Goal: Transaction & Acquisition: Purchase product/service

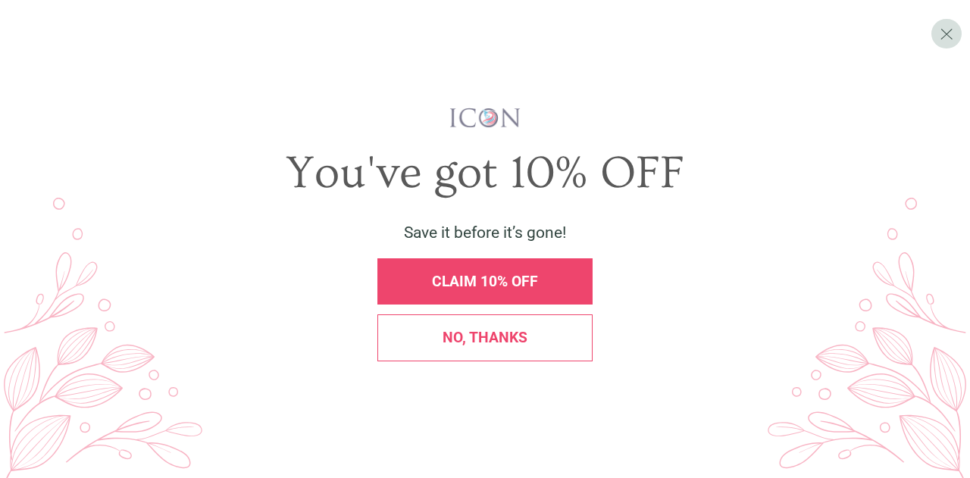
click at [485, 283] on span "CLAIM 10% OFF" at bounding box center [485, 281] width 106 height 17
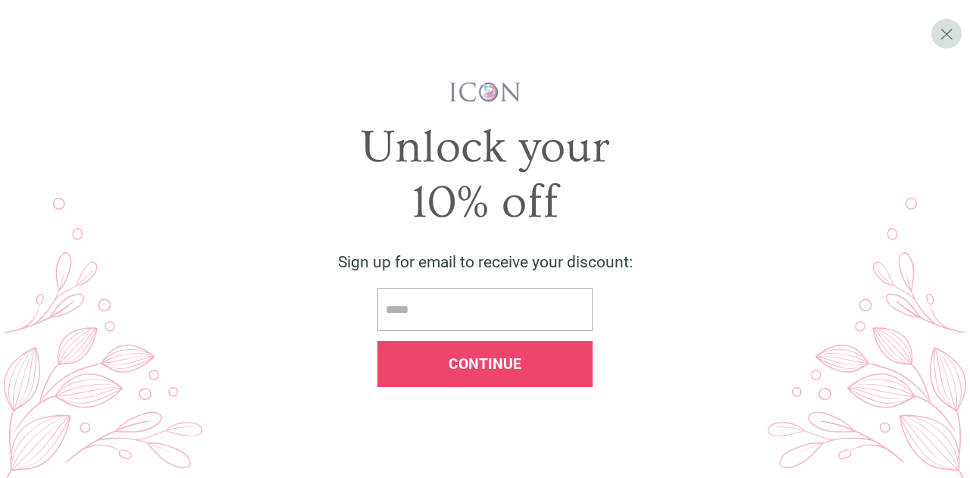
click at [471, 305] on input "email" at bounding box center [484, 309] width 215 height 43
type input "*"
type input "**********"
click at [484, 382] on div "Continue" at bounding box center [484, 364] width 215 height 46
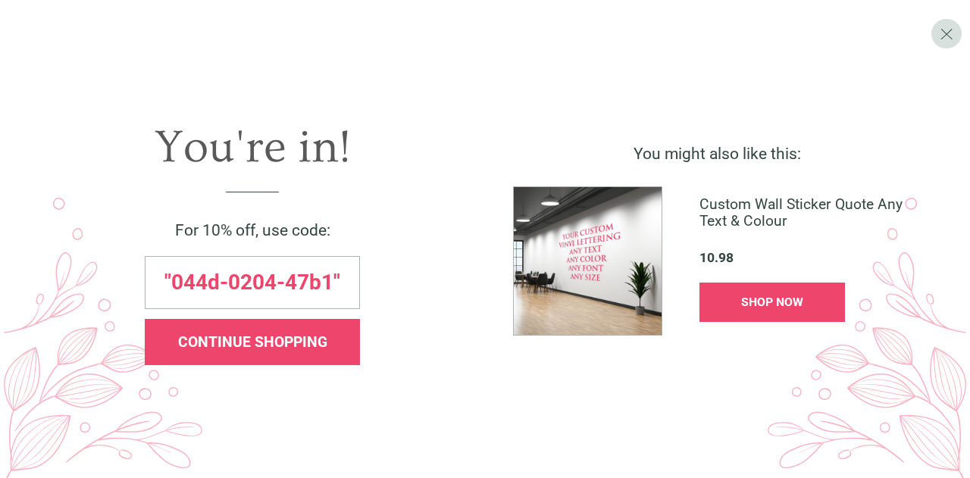
click at [333, 334] on div "CONTINUE SHOPPING" at bounding box center [252, 342] width 215 height 46
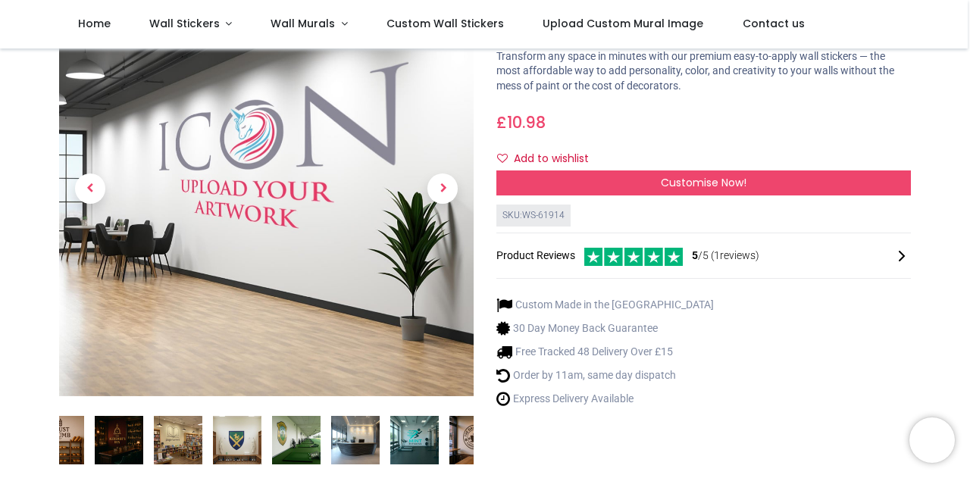
scroll to position [113, 0]
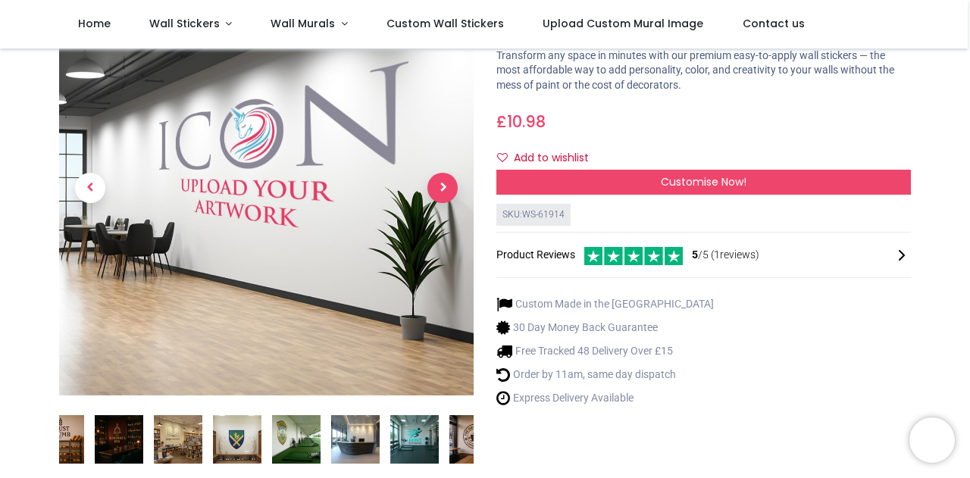
click at [450, 198] on span "Next" at bounding box center [442, 188] width 30 height 30
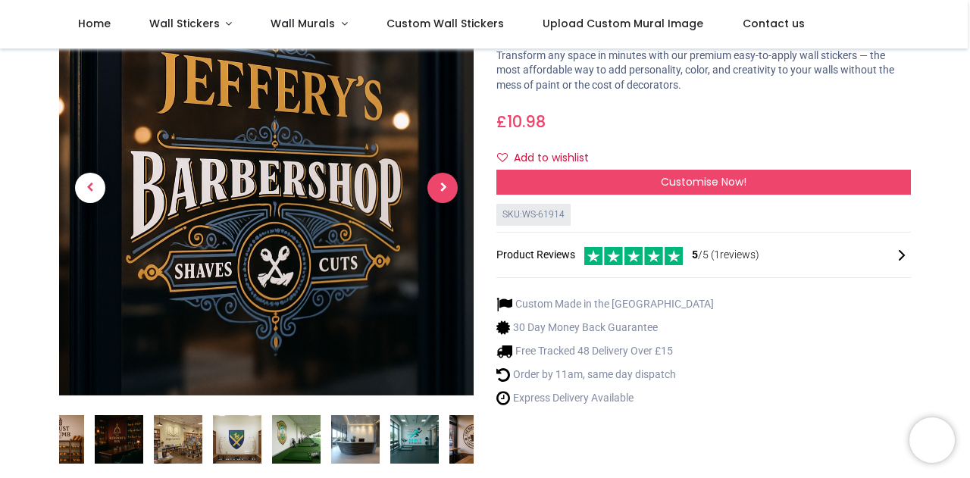
click at [450, 198] on span "Next" at bounding box center [442, 188] width 30 height 30
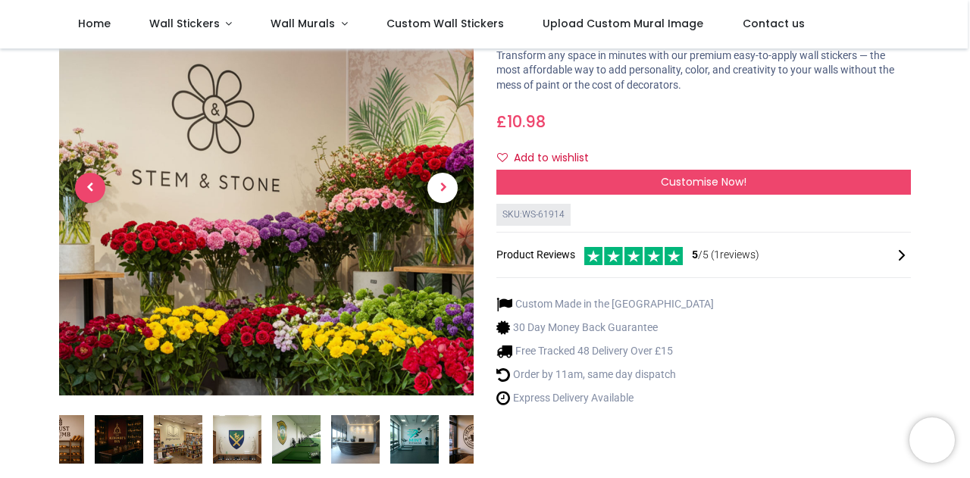
click at [83, 194] on span "Previous" at bounding box center [90, 188] width 30 height 30
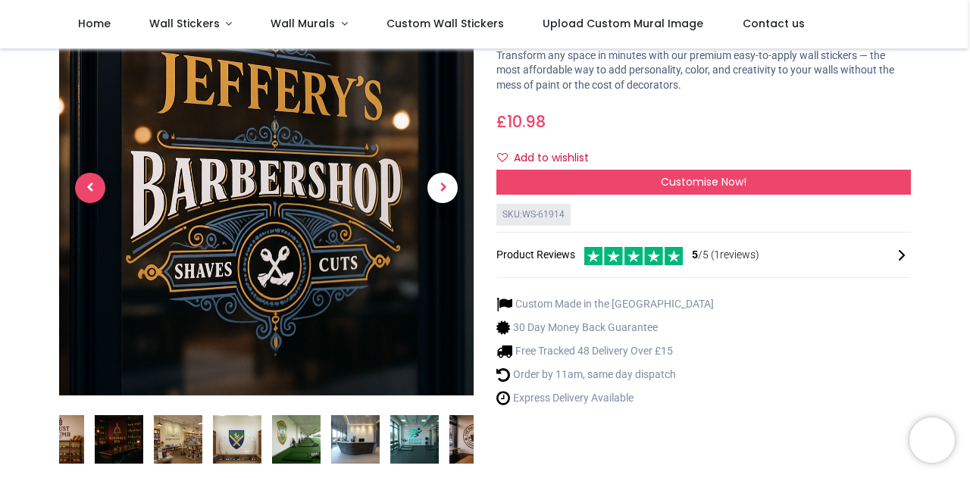
click at [83, 194] on span "Previous" at bounding box center [90, 188] width 30 height 30
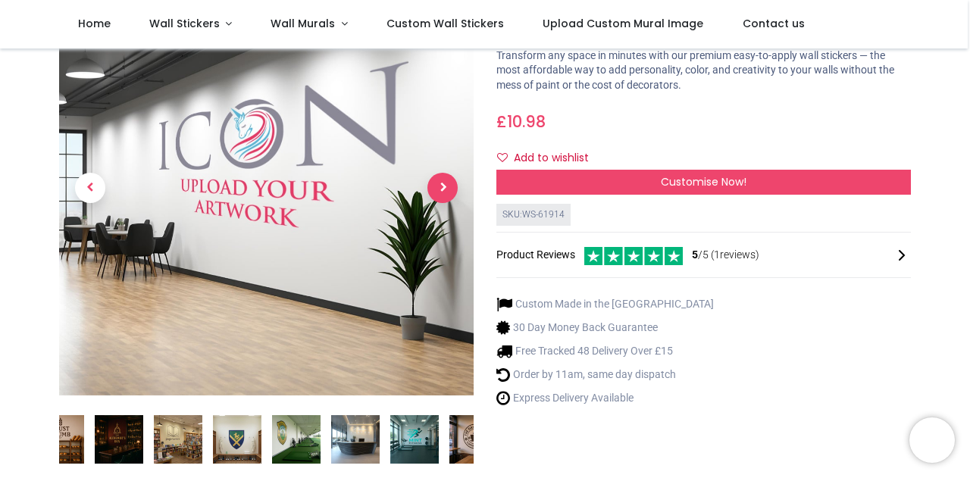
click at [449, 184] on span "Next" at bounding box center [442, 188] width 30 height 30
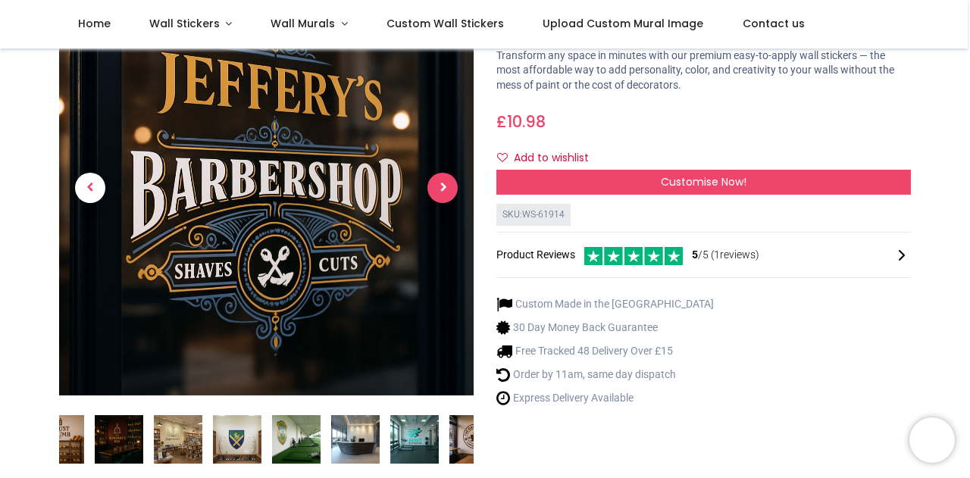
click at [449, 184] on span "Next" at bounding box center [442, 188] width 30 height 30
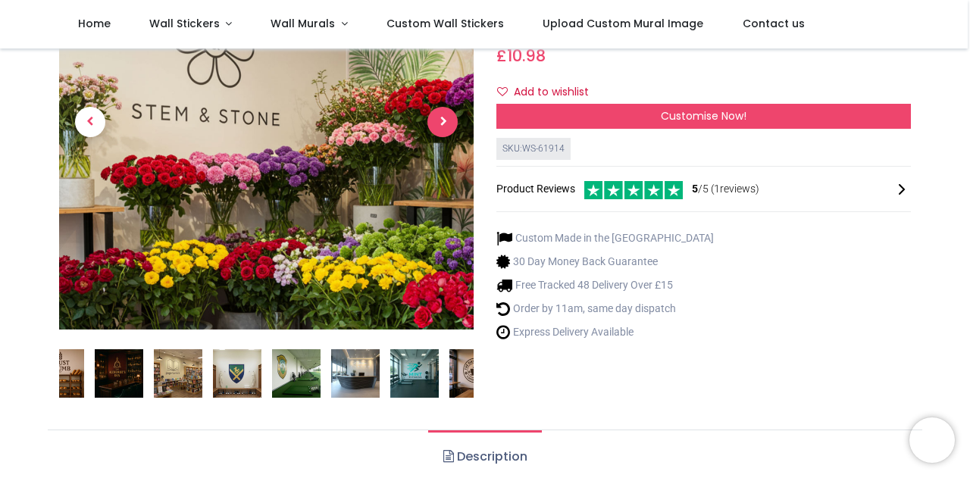
scroll to position [180, 0]
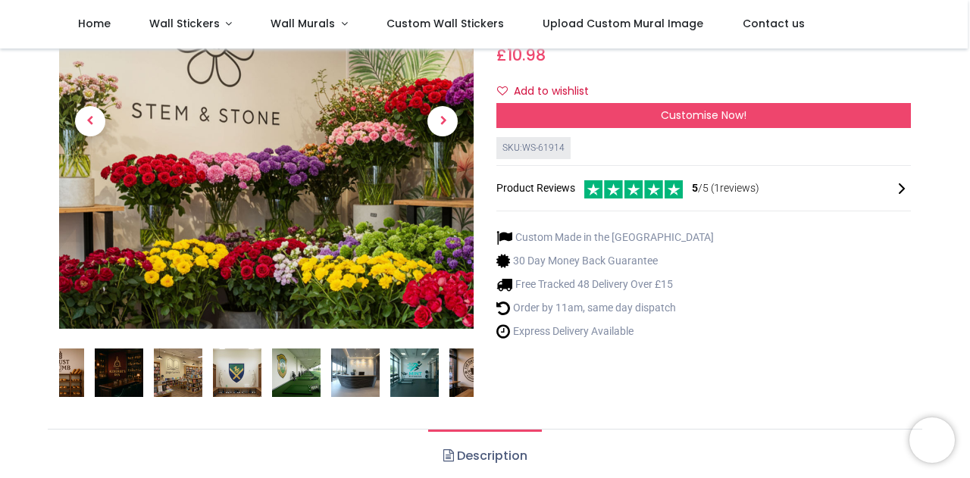
click at [429, 110] on link at bounding box center [442, 122] width 62 height 290
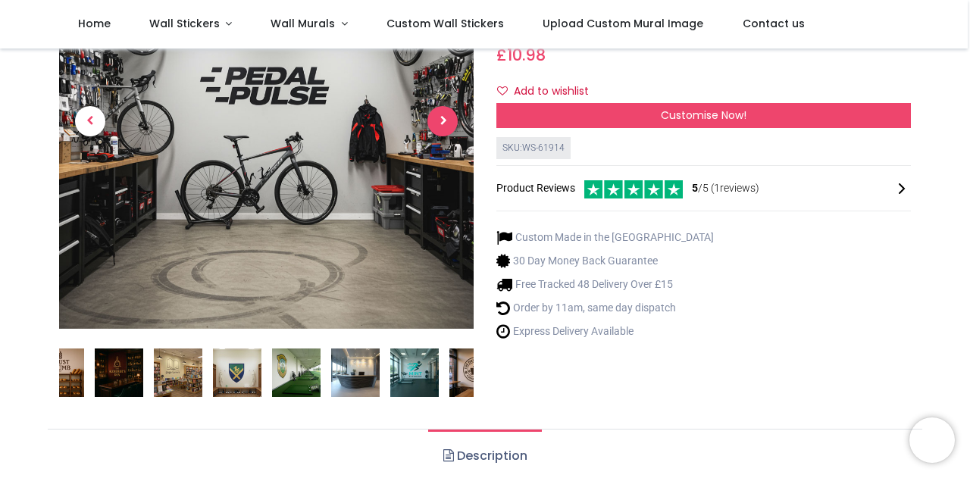
click at [431, 112] on span "Next" at bounding box center [442, 121] width 30 height 30
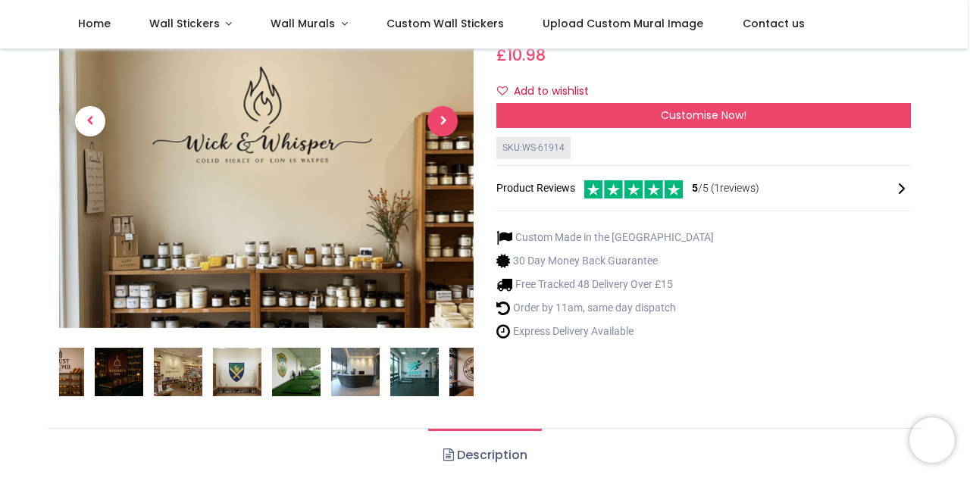
click at [431, 112] on span "Next" at bounding box center [442, 121] width 30 height 30
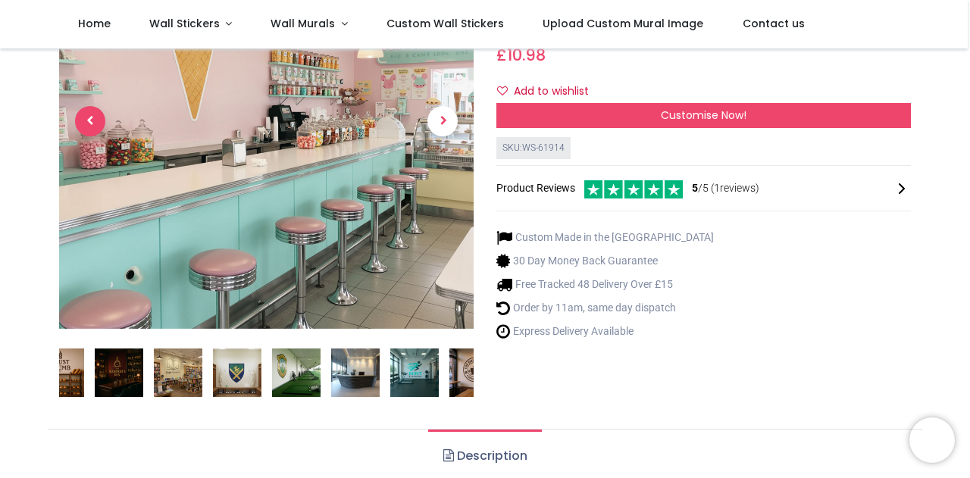
click at [102, 127] on span "Previous" at bounding box center [90, 121] width 30 height 30
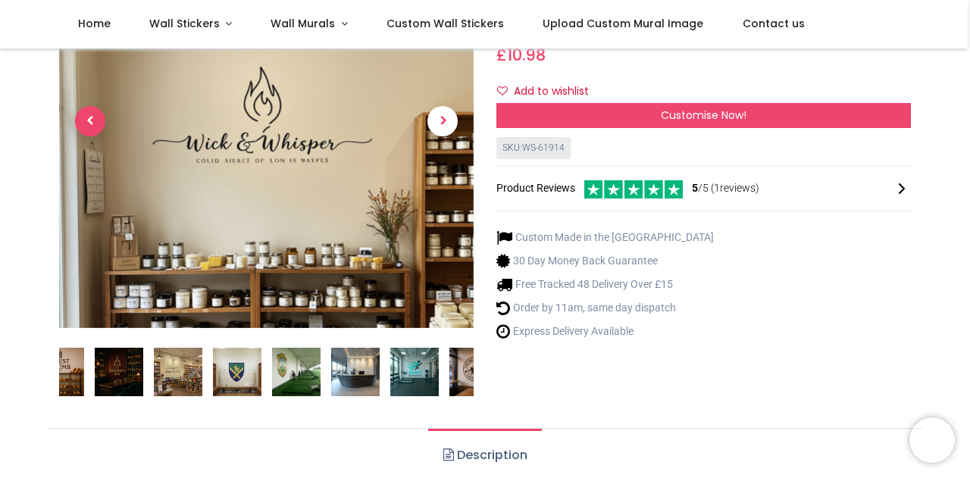
click at [86, 119] on span "Previous" at bounding box center [90, 121] width 30 height 30
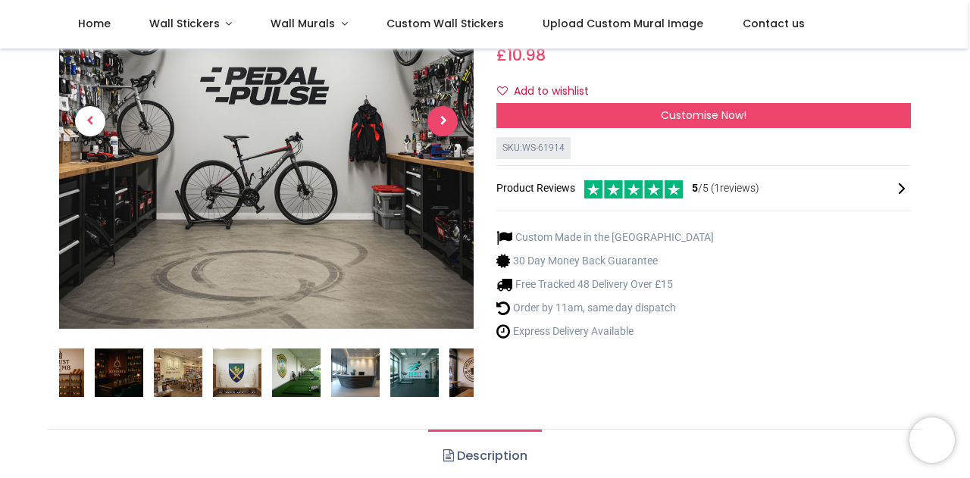
click at [436, 126] on span "Next" at bounding box center [442, 121] width 30 height 30
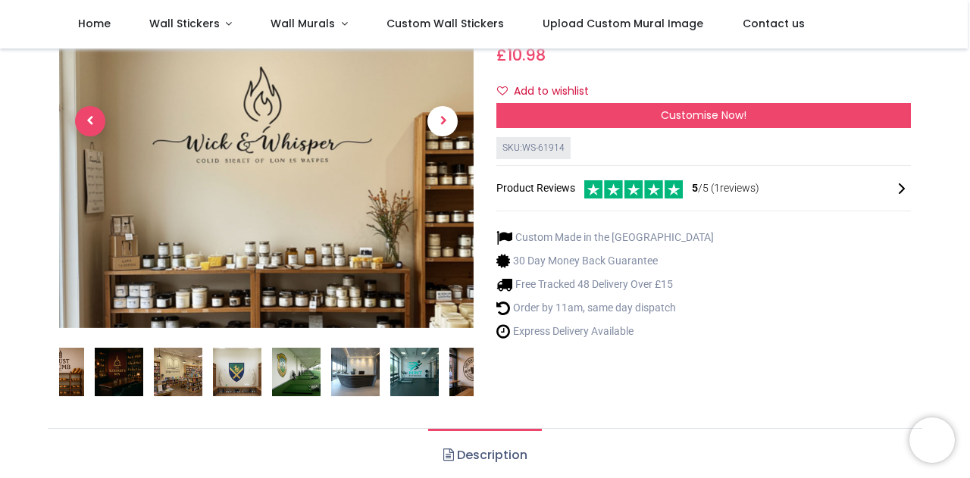
click at [87, 119] on span "Previous" at bounding box center [90, 121] width 30 height 30
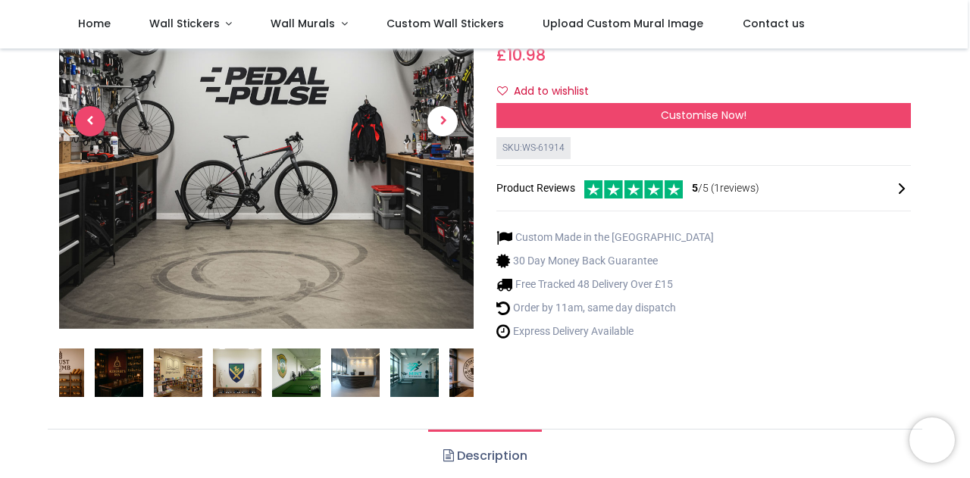
click at [87, 119] on span "Previous" at bounding box center [90, 121] width 30 height 30
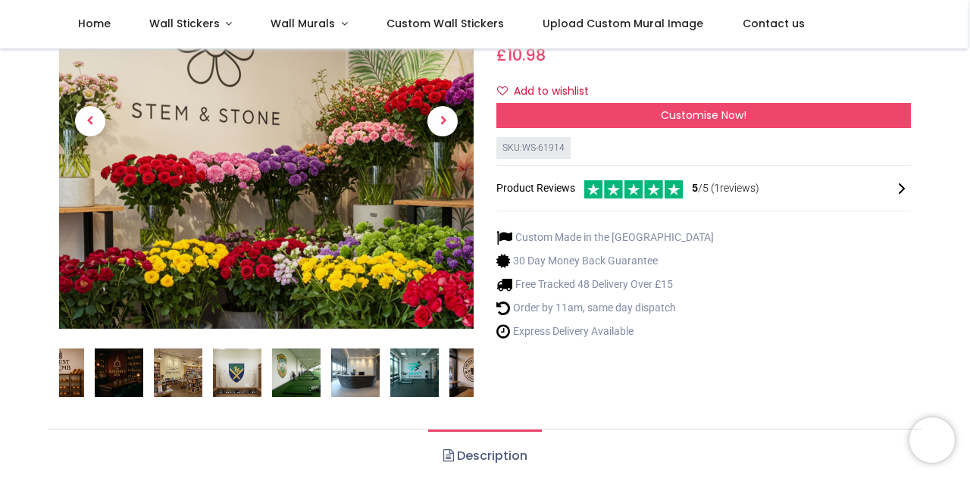
click at [447, 139] on link at bounding box center [442, 122] width 62 height 290
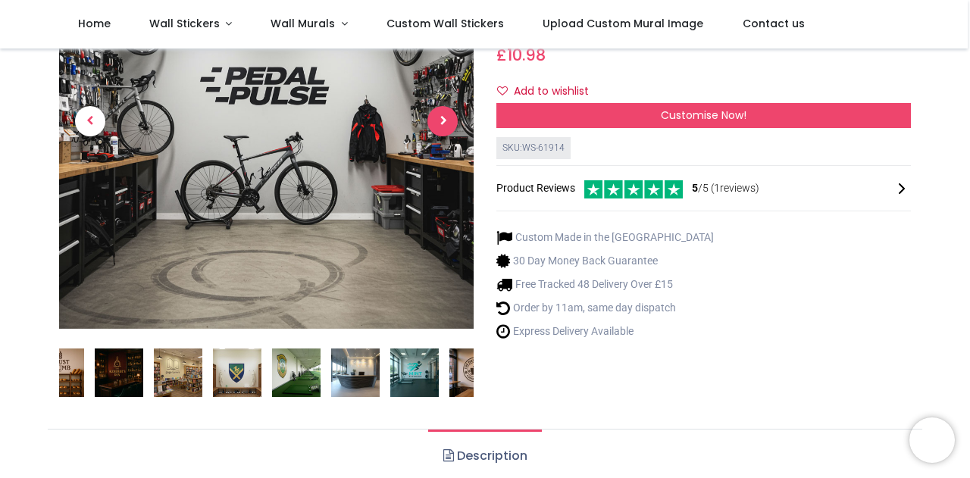
click at [445, 135] on span "Next" at bounding box center [442, 121] width 30 height 30
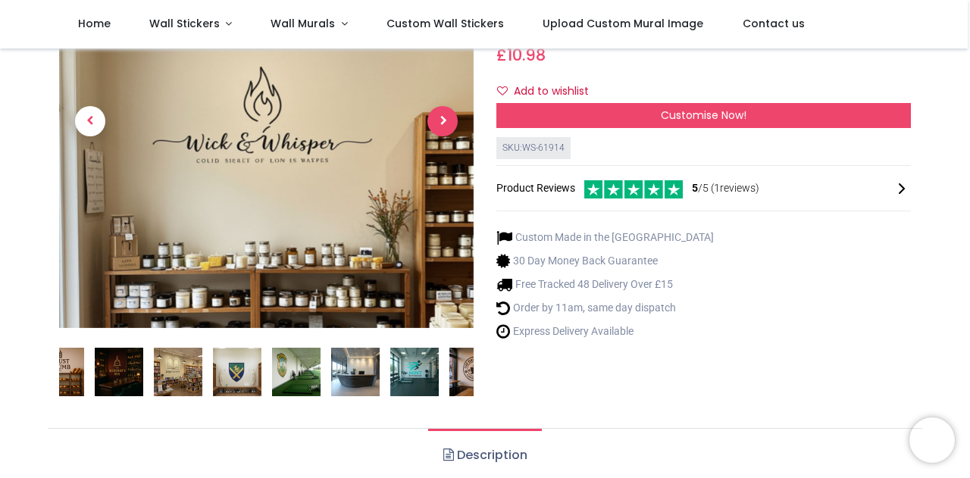
click at [445, 135] on span "Next" at bounding box center [442, 121] width 30 height 30
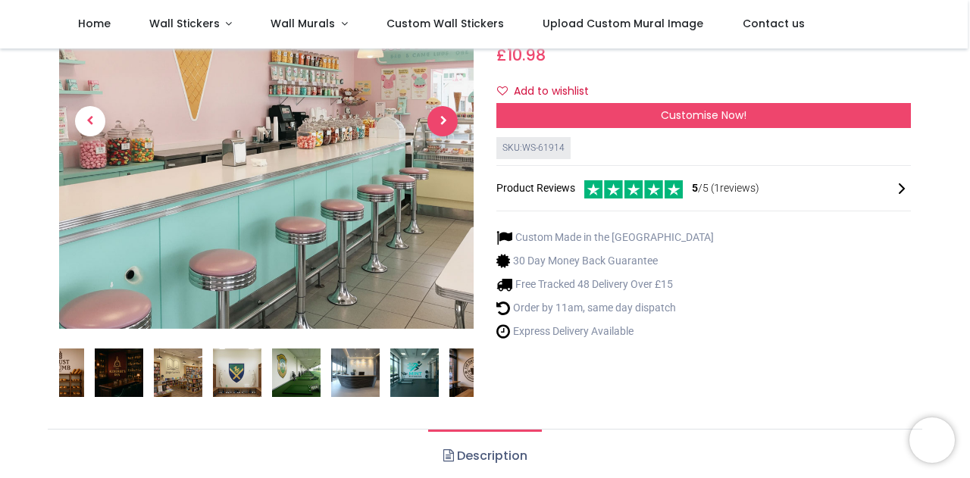
click at [445, 135] on span "Next" at bounding box center [442, 121] width 30 height 30
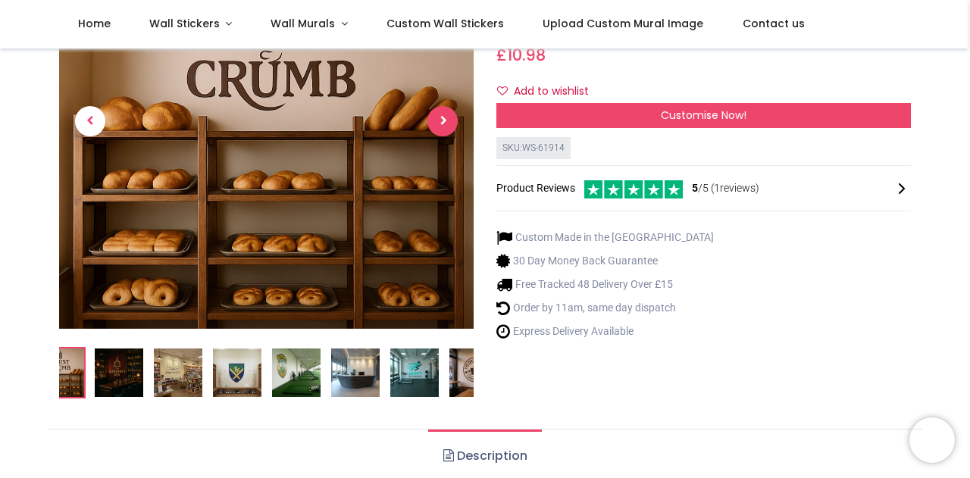
click at [445, 135] on span "Next" at bounding box center [442, 121] width 30 height 30
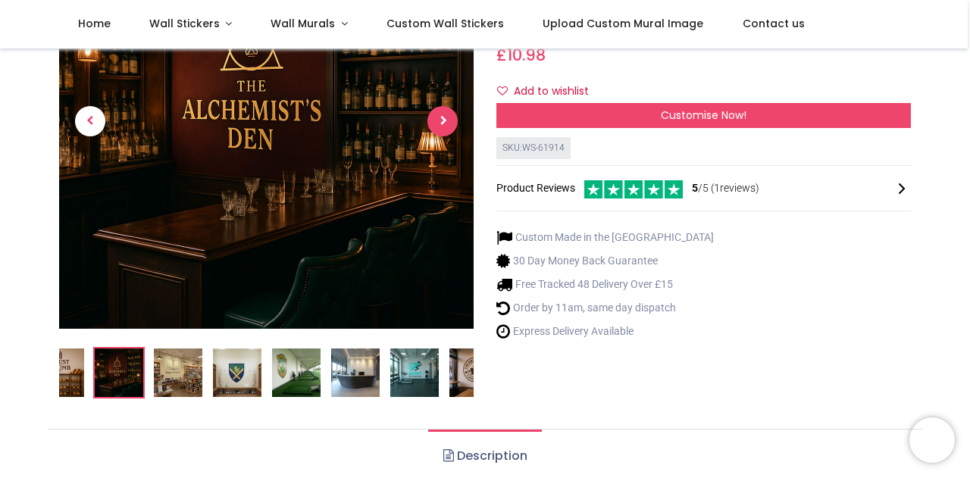
click at [445, 135] on span "Next" at bounding box center [442, 121] width 30 height 30
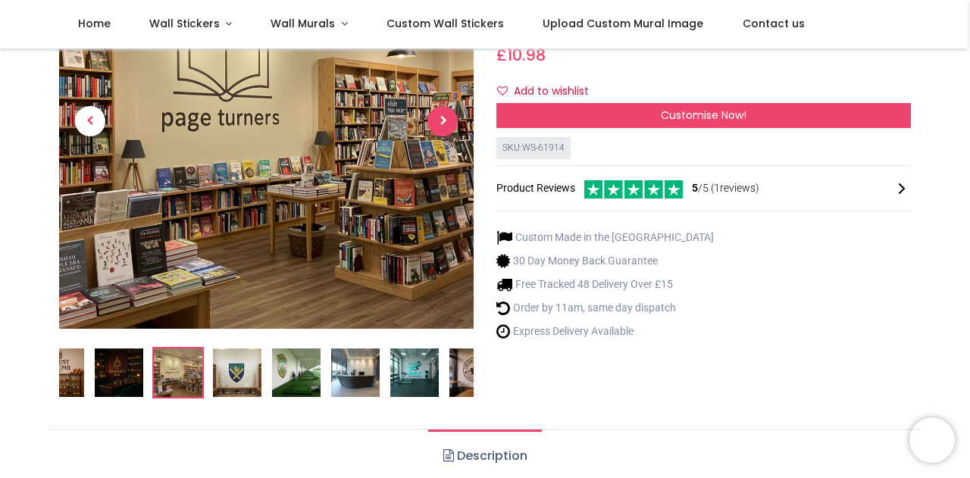
click at [445, 135] on span "Next" at bounding box center [442, 121] width 30 height 30
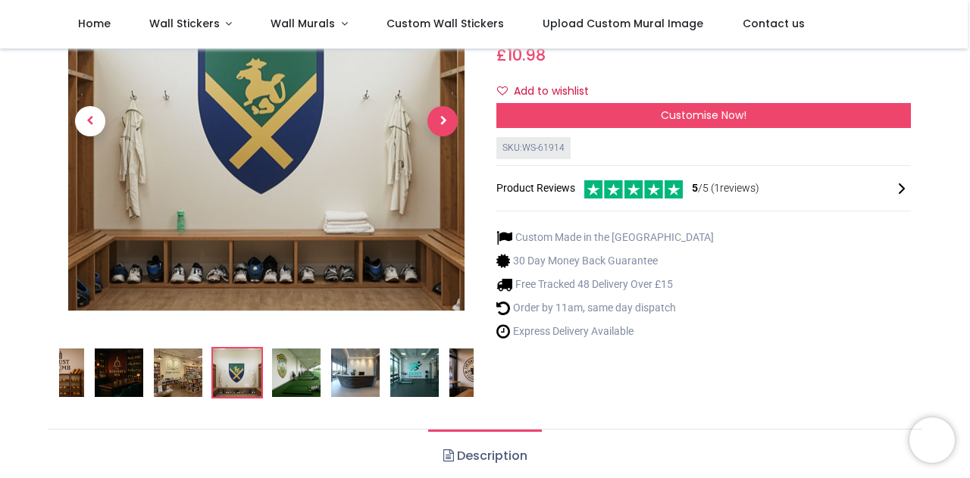
click at [445, 135] on link at bounding box center [442, 122] width 62 height 290
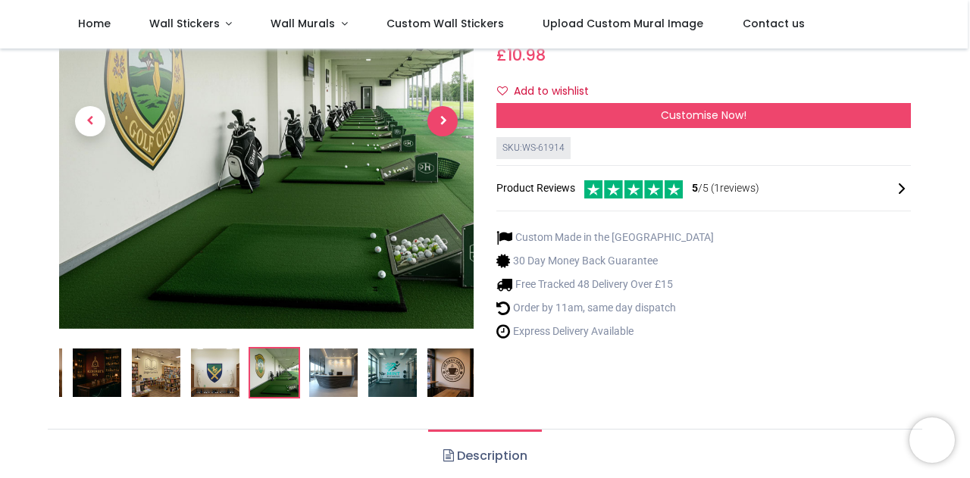
click at [445, 135] on span "Next" at bounding box center [442, 121] width 30 height 30
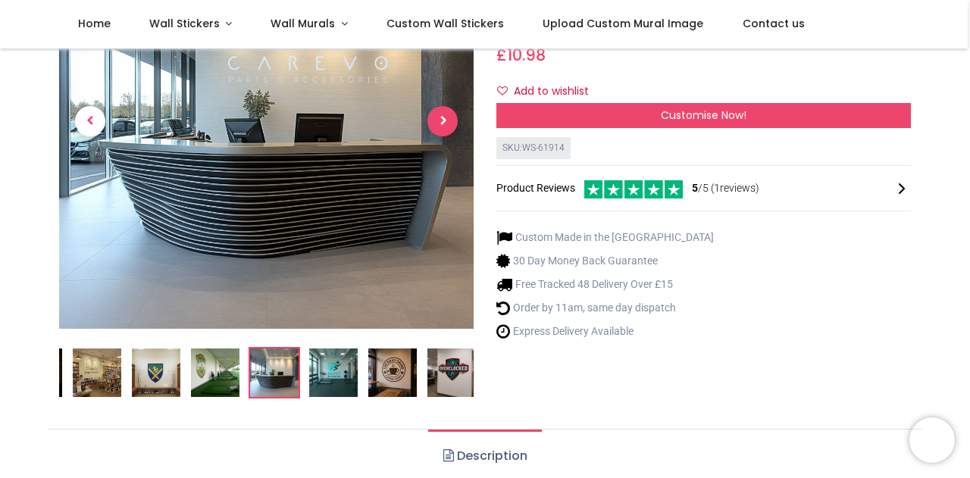
click at [442, 126] on span "Next" at bounding box center [442, 121] width 30 height 30
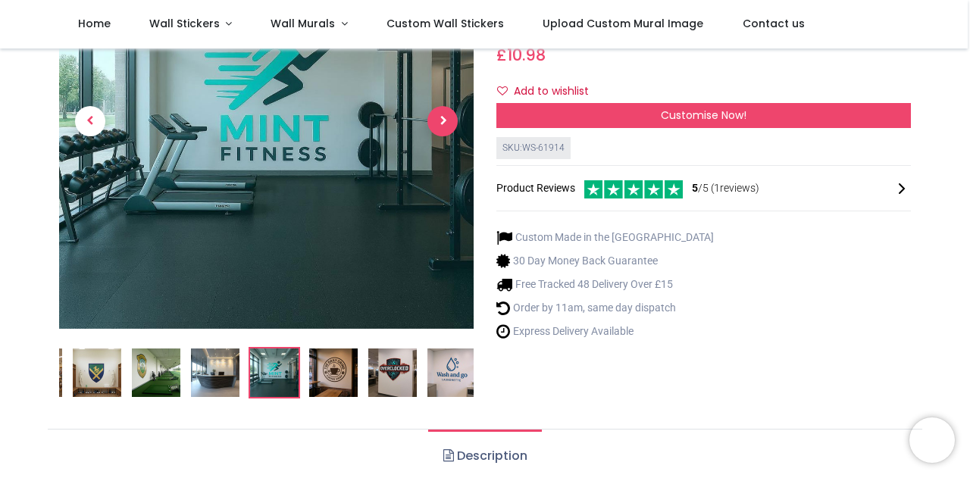
click at [442, 126] on span "Next" at bounding box center [442, 121] width 30 height 30
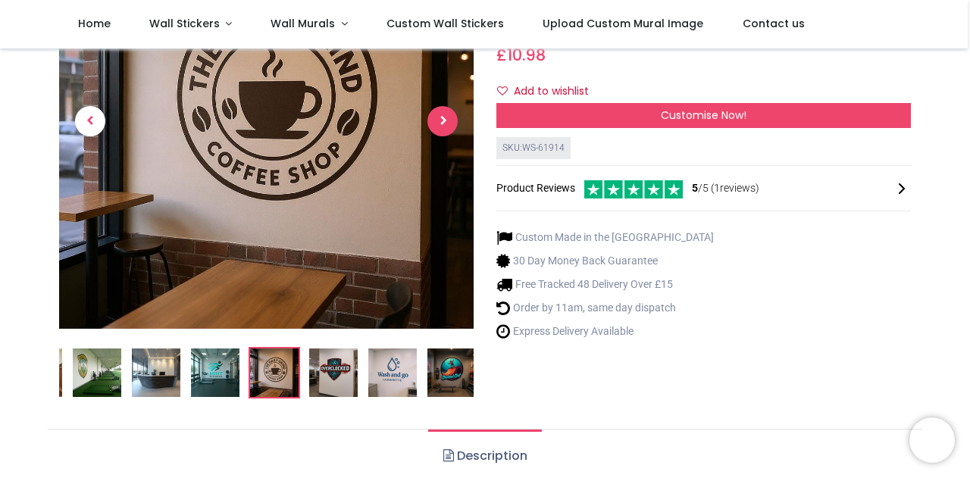
click at [442, 126] on span "Next" at bounding box center [442, 121] width 30 height 30
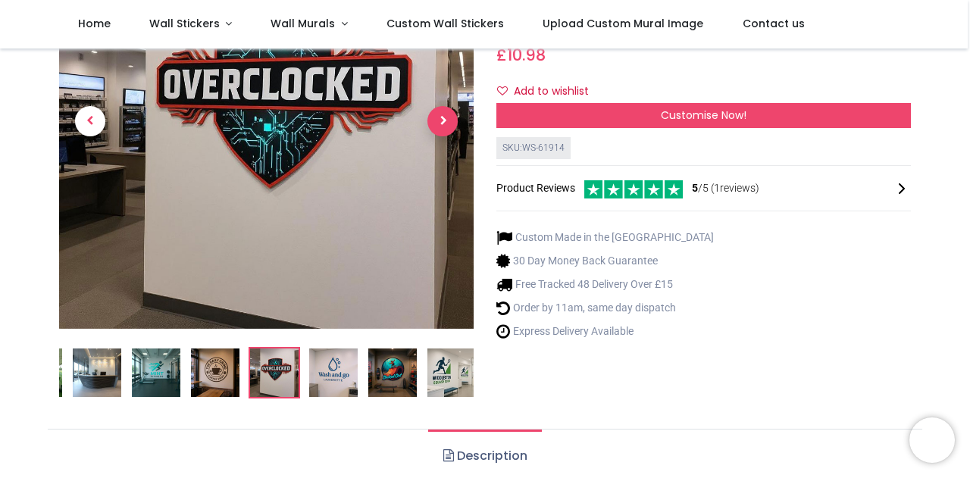
click at [442, 126] on span "Next" at bounding box center [442, 121] width 30 height 30
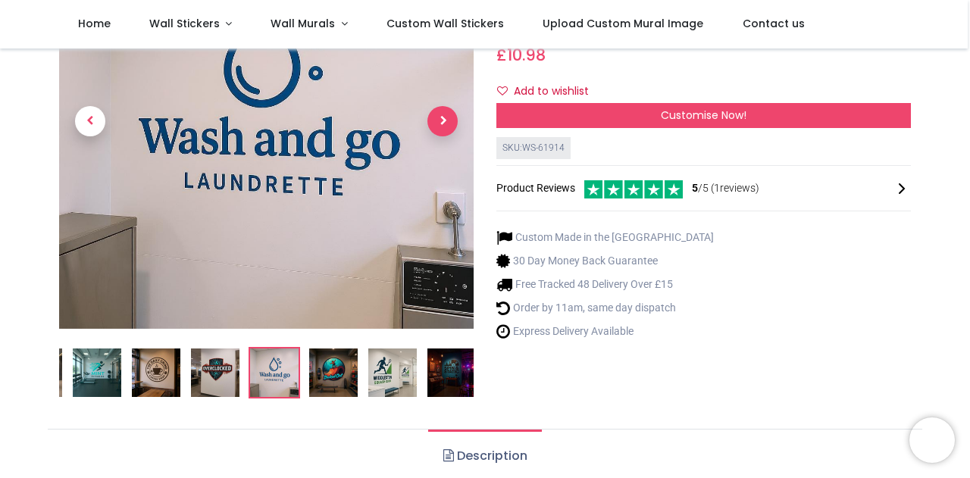
click at [442, 126] on span "Next" at bounding box center [442, 121] width 30 height 30
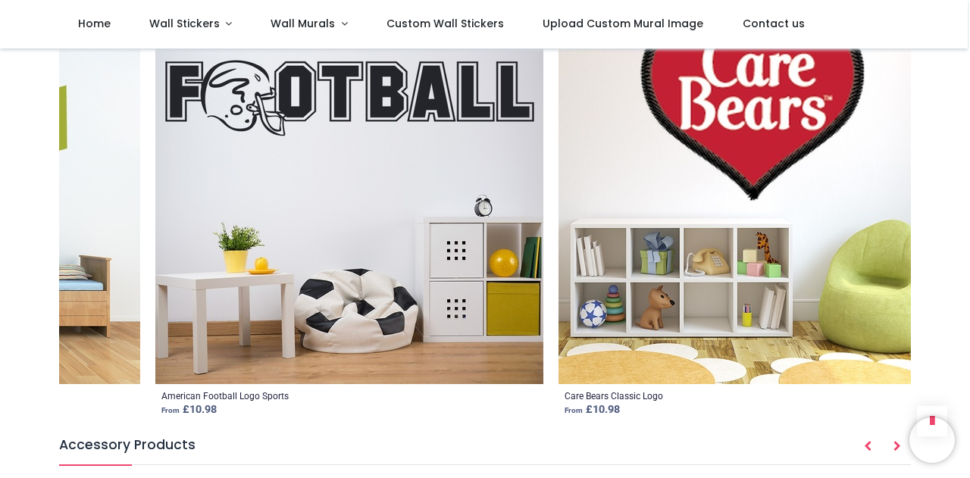
scroll to position [0, 9212]
